Goal: Navigation & Orientation: Find specific page/section

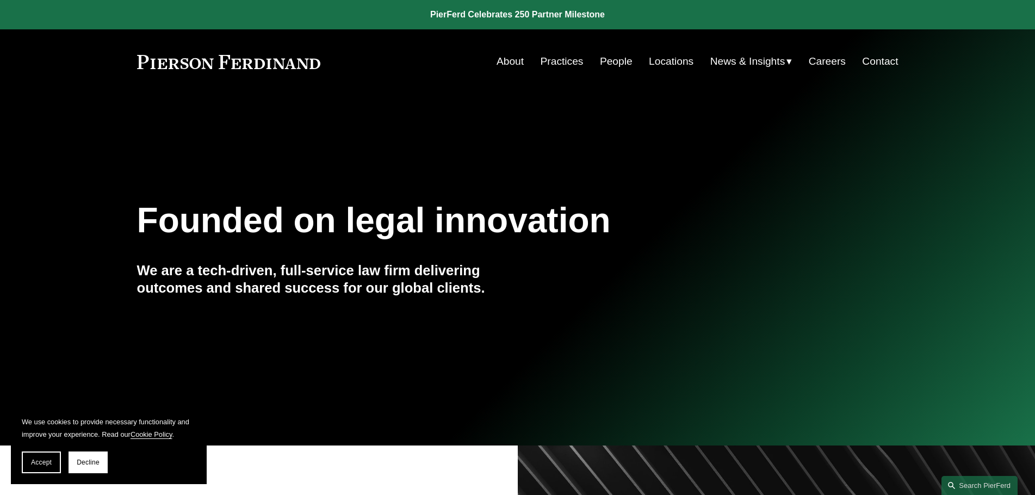
click at [520, 63] on nav "About Practices People Locations News & Insights News Insights Blogs Careers Co…" at bounding box center [698, 61] width 402 height 21
click at [517, 64] on link "About" at bounding box center [510, 61] width 27 height 21
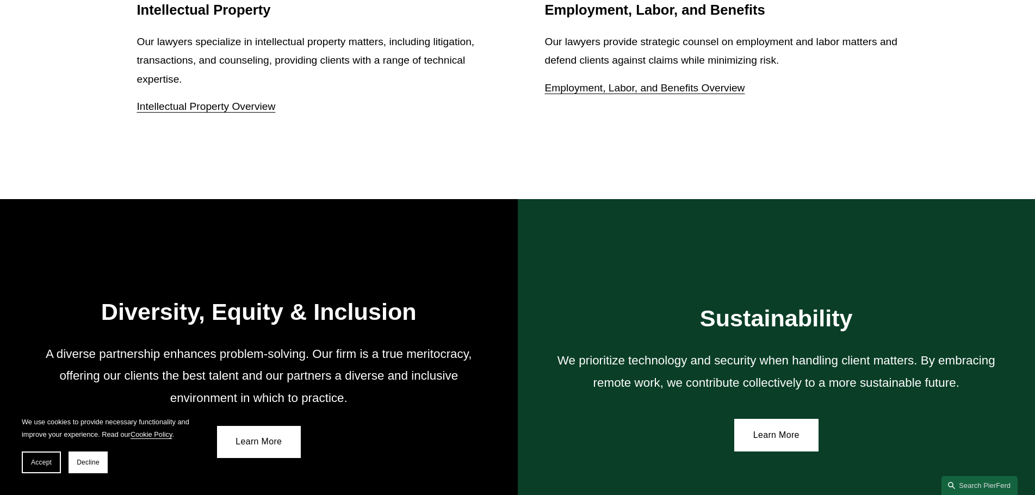
scroll to position [2009, 0]
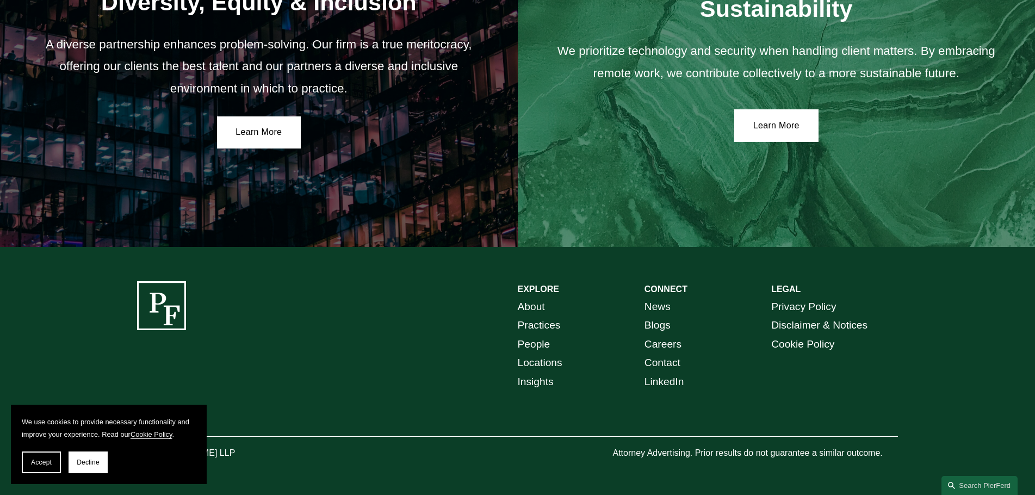
click at [538, 342] on link "People" at bounding box center [534, 344] width 33 height 19
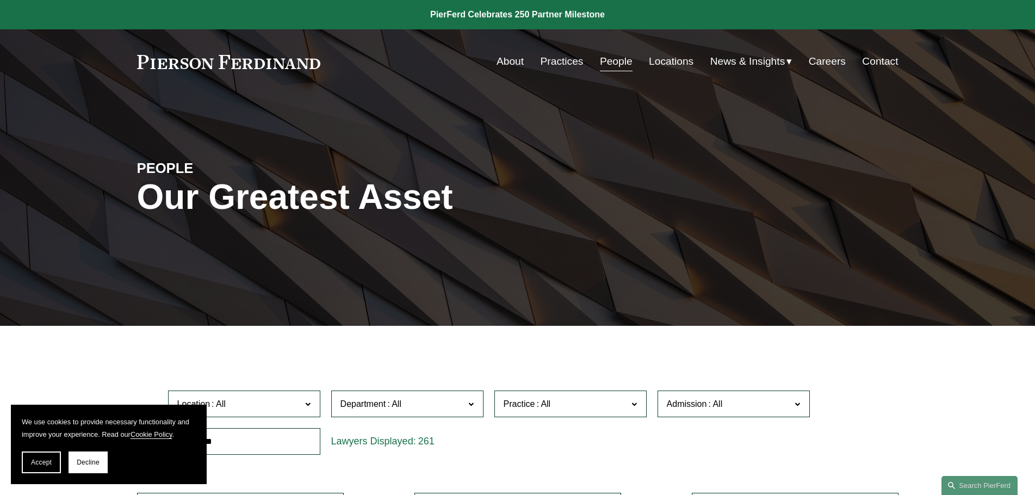
click at [809, 61] on link "Careers" at bounding box center [827, 61] width 37 height 21
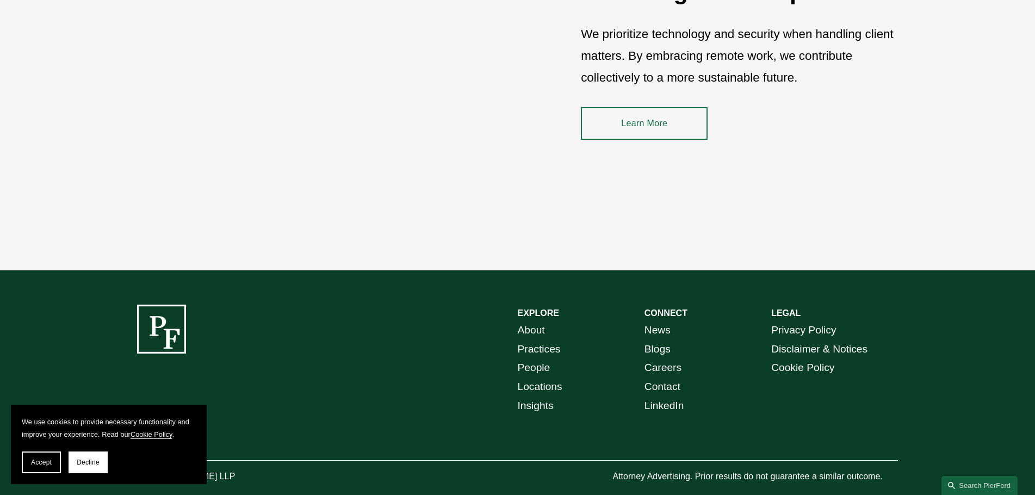
scroll to position [1658, 0]
